Goal: Use online tool/utility: Use online tool/utility

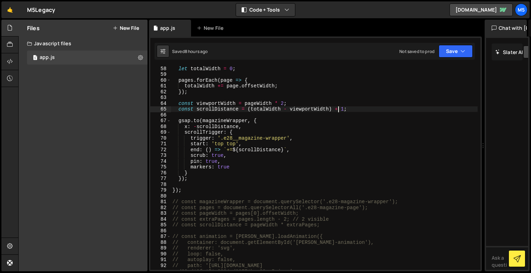
scroll to position [345, 0]
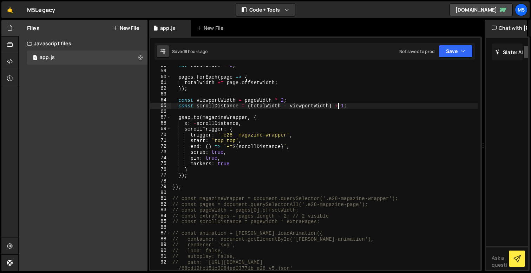
click at [186, 188] on div "let totalWidth = 0 ; pages . forEach ( page => { totalWidth += page . offsetWid…" at bounding box center [324, 170] width 306 height 216
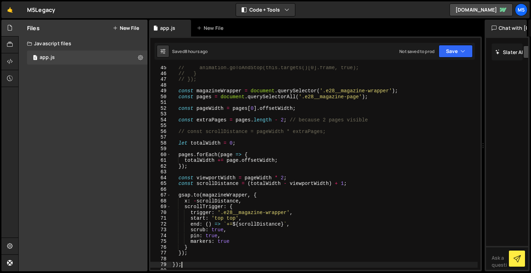
scroll to position [271, 0]
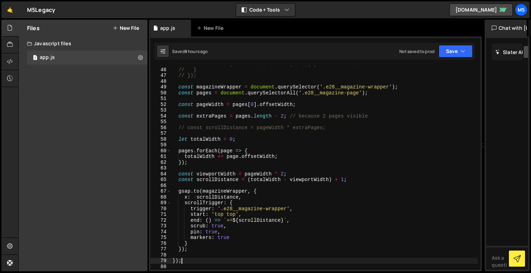
click at [218, 221] on div "// animation.goToAndStop(this.targets()[0].frame, true); // } // }); const maga…" at bounding box center [324, 169] width 306 height 216
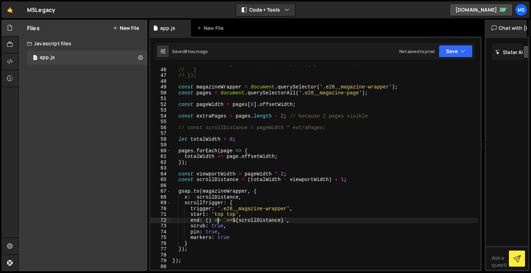
click at [197, 244] on div "// animation.goToAndStop(this.targets()[0].frame, true); // } // }); const maga…" at bounding box center [324, 169] width 306 height 216
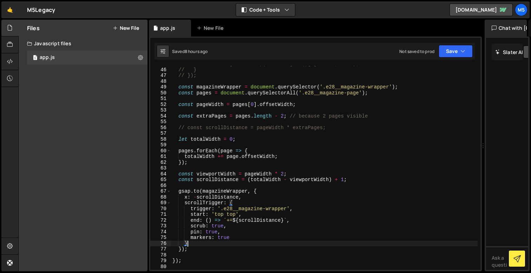
click at [187, 247] on div "// animation.goToAndStop(this.targets()[0].frame, true); // } // }); const maga…" at bounding box center [324, 169] width 306 height 216
type textarea "});"
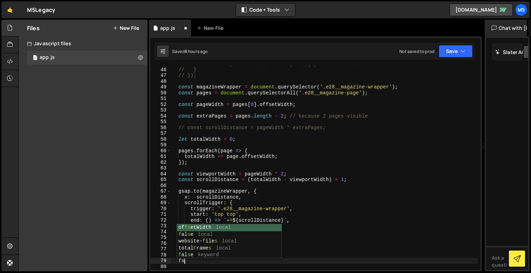
scroll to position [0, 0]
type textarea "f"
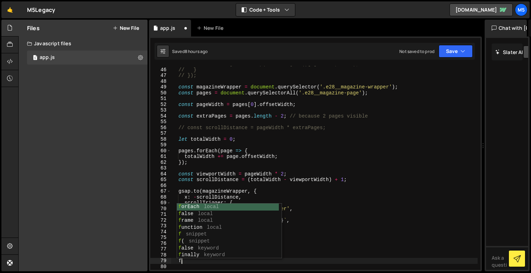
scroll to position [0, 0]
type textarea "g"
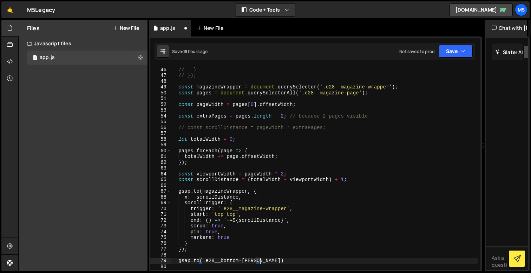
scroll to position [0, 6]
click at [205, 260] on div "// animation.goToAndStop(this.targets()[0].frame, true); // } // }); const maga…" at bounding box center [324, 169] width 306 height 216
type textarea "[DOMAIN_NAME](".e28__bottom-[PERSON_NAME]", {)"
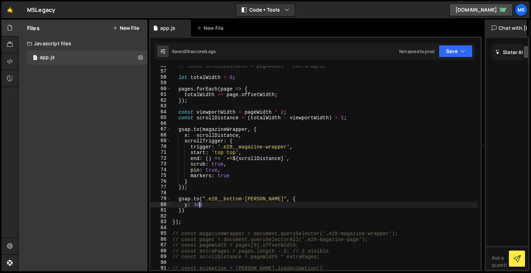
scroll to position [333, 0]
click at [204, 206] on div "// const scrollDistance = pageWidth * extraPages; let totalWidth = 0 ; pages . …" at bounding box center [324, 171] width 306 height 216
type textarea "y: 300,"
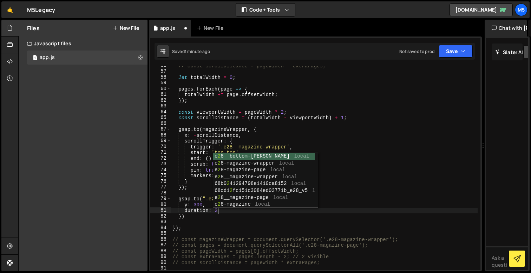
scroll to position [0, 3]
click at [194, 201] on div "// const scrollDistance = pageWidth * extraPages; let totalWidth = 0 ; pages . …" at bounding box center [324, 171] width 306 height 216
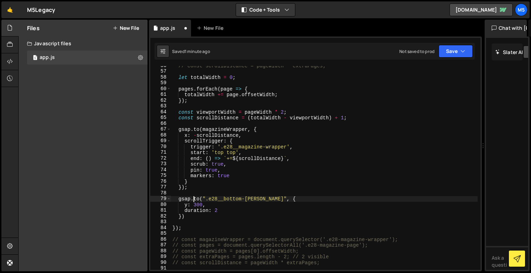
click at [194, 209] on div "// const scrollDistance = pageWidth * extraPages; let totalWidth = 0 ; pages . …" at bounding box center [324, 171] width 306 height 216
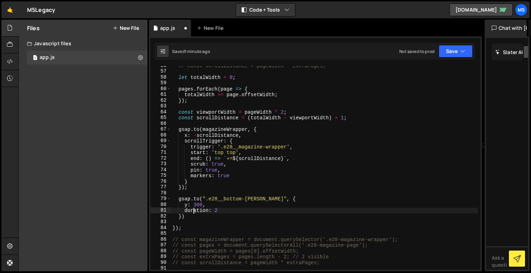
click at [196, 204] on div "// const scrollDistance = pageWidth * extraPages; let totalWidth = 0 ; pages . …" at bounding box center [324, 171] width 306 height 216
click at [197, 198] on div "// const scrollDistance = pageWidth * extraPages; let totalWidth = 0 ; pages . …" at bounding box center [324, 171] width 306 height 216
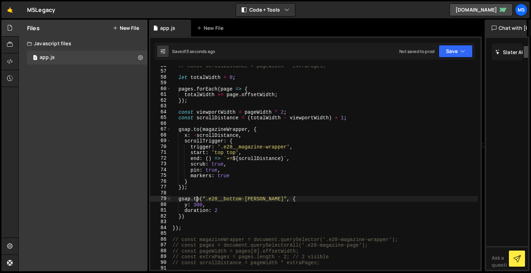
click at [197, 198] on div "// const scrollDistance = pageWidth * extraPages; let totalWidth = 0 ; pages . …" at bounding box center [324, 171] width 306 height 216
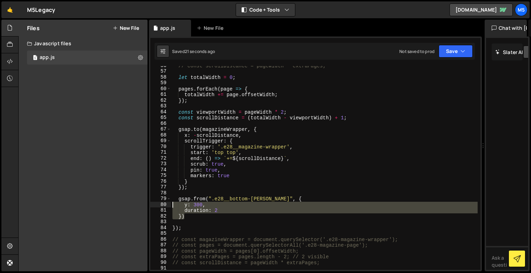
drag, startPoint x: 189, startPoint y: 218, endPoint x: 163, endPoint y: 198, distance: 32.5
click at [163, 198] on div "gsap.from(".e28__bottom-[PERSON_NAME]", { 56 57 58 59 60 61 62 63 64 65 66 67 6…" at bounding box center [315, 168] width 330 height 204
type textarea "gsap.from(".e28__bottom-[PERSON_NAME]", { y: 300,"
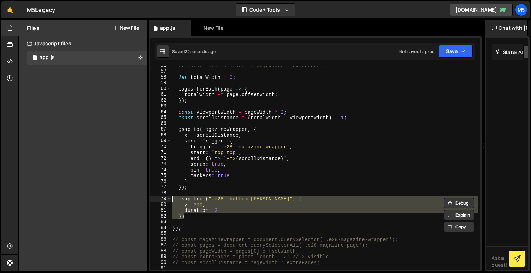
scroll to position [0, 0]
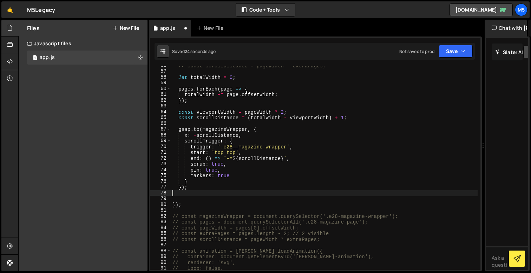
type textarea "});"
